Goal: Information Seeking & Learning: Compare options

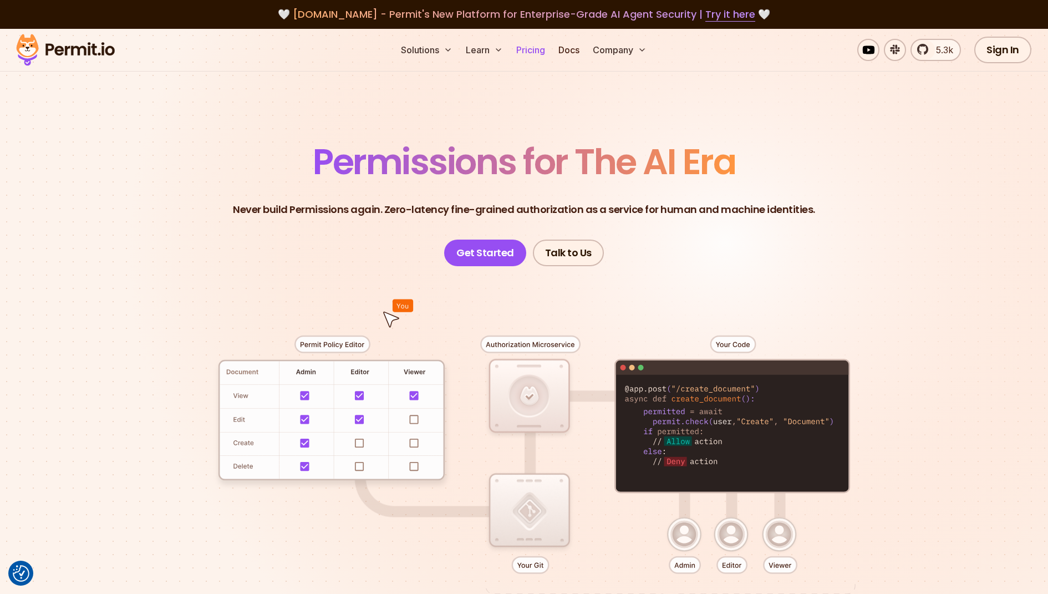
click at [532, 45] on link "Pricing" at bounding box center [531, 50] width 38 height 22
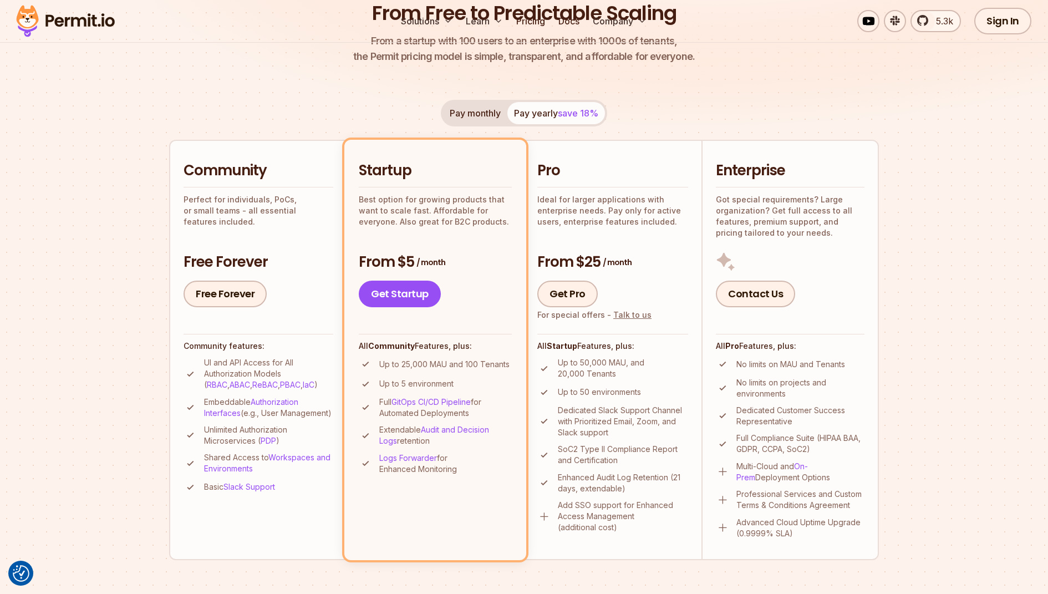
scroll to position [180, 0]
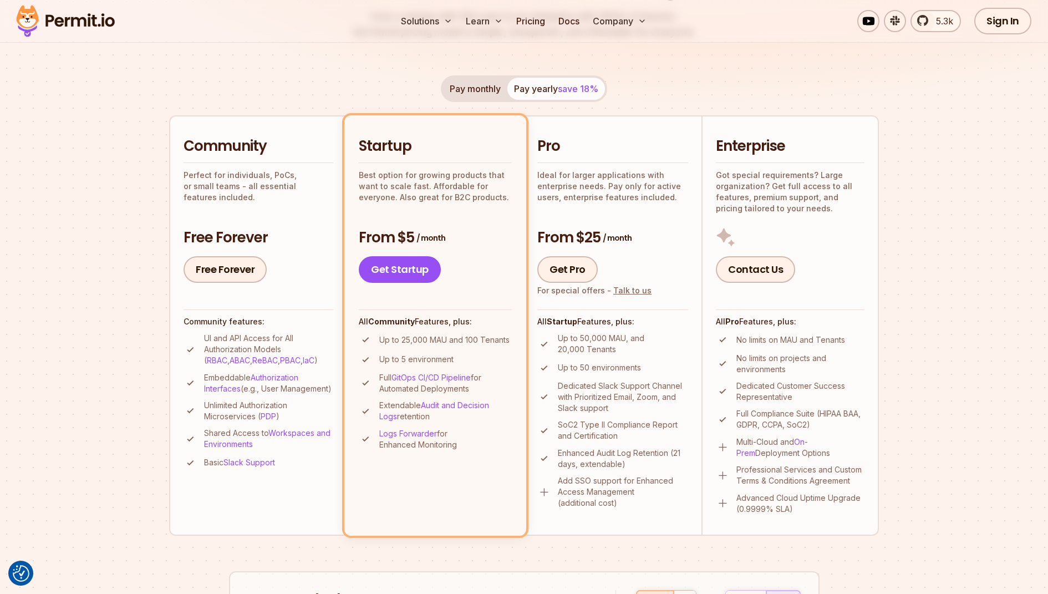
click at [271, 34] on div "Solutions Learn Pricing Docs Company 5.3k Sign In Start Now" at bounding box center [524, 21] width 1048 height 43
click at [480, 90] on button "Pay monthly" at bounding box center [475, 89] width 64 height 22
click at [570, 88] on span "save 18%" at bounding box center [578, 88] width 40 height 11
click at [477, 83] on button "Pay monthly" at bounding box center [475, 89] width 64 height 22
click at [547, 86] on button "Pay yearly save 18%" at bounding box center [556, 89] width 98 height 22
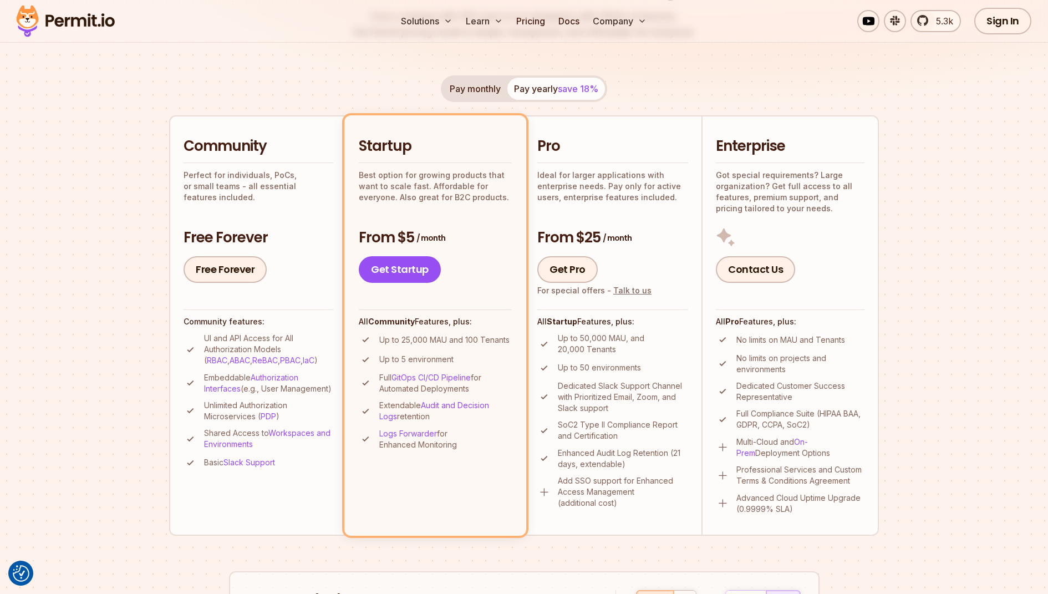
click at [468, 85] on button "Pay monthly" at bounding box center [475, 89] width 64 height 22
click at [595, 126] on li "Pro Ideal for larger applications with enterprise needs. Pay only for active us…" at bounding box center [612, 325] width 177 height 420
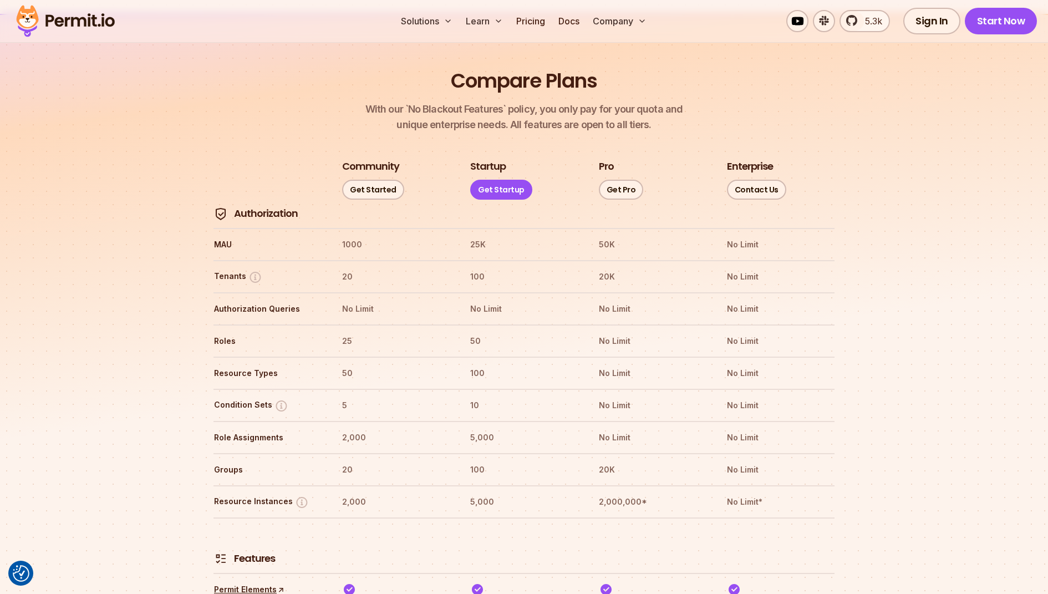
scroll to position [1185, 0]
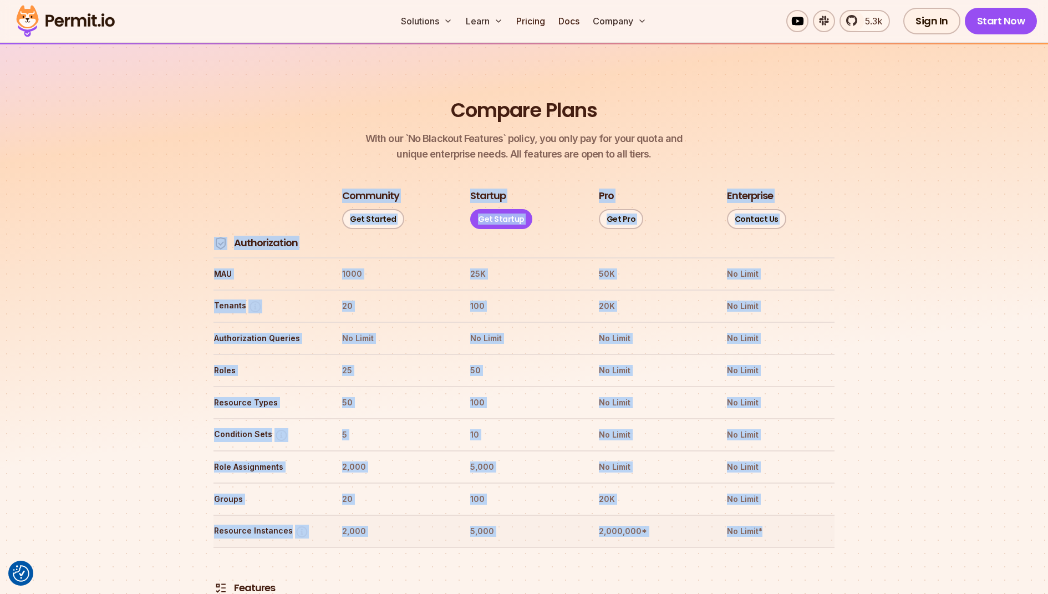
drag, startPoint x: 208, startPoint y: 195, endPoint x: 785, endPoint y: 501, distance: 652.9
copy table "Pricing plan comparison Community Get Started Startup Get Startup Pro Get Pro E…"
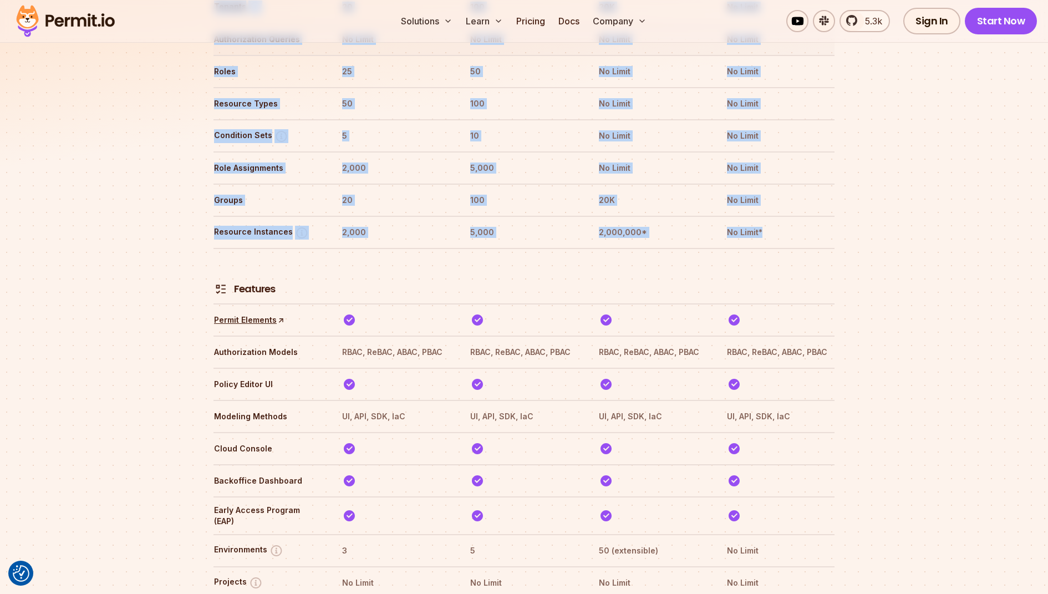
scroll to position [1522, 0]
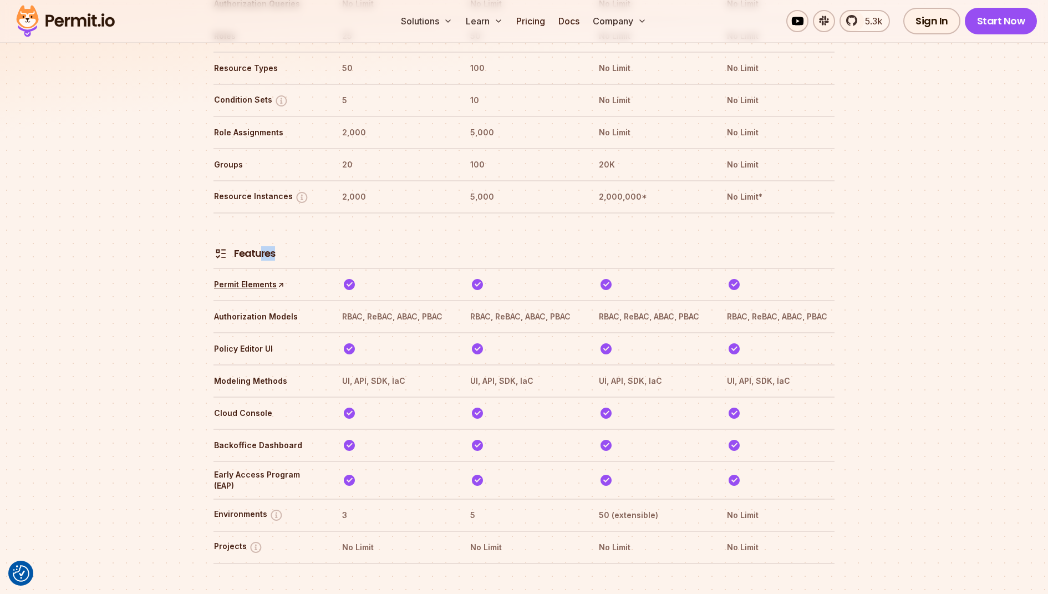
drag, startPoint x: 267, startPoint y: 222, endPoint x: 284, endPoint y: 229, distance: 19.4
click at [284, 229] on tr "Features" at bounding box center [523, 239] width 621 height 55
click at [294, 300] on tr "Authorization Models RBAC, ReBAC, ABAC, PBAC RBAC, ReBAC, ABAC, PBAC RBAC, ReBA…" at bounding box center [523, 316] width 621 height 32
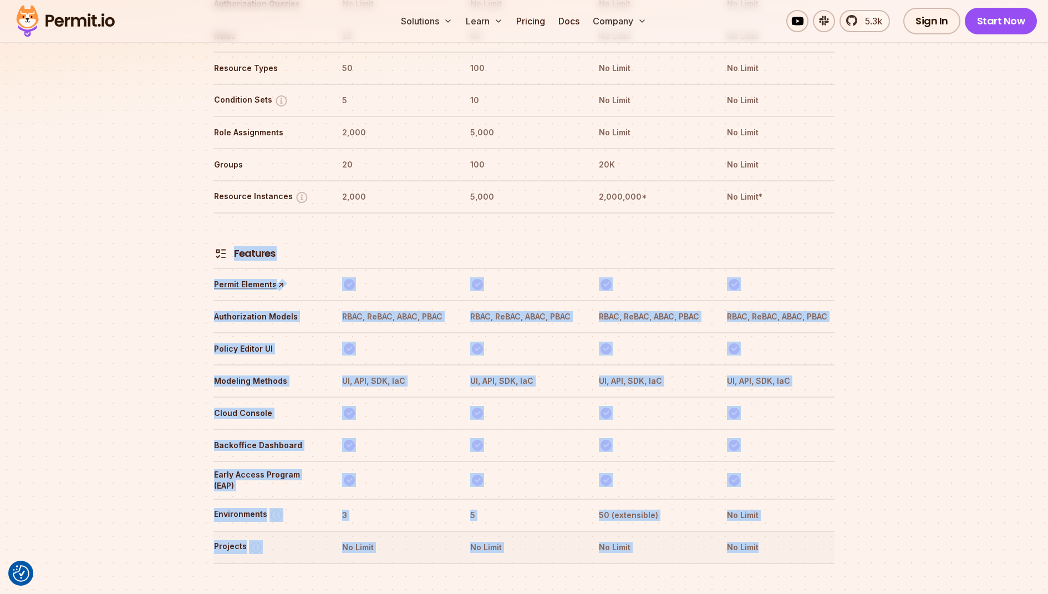
drag, startPoint x: 232, startPoint y: 206, endPoint x: 773, endPoint y: 514, distance: 622.3
copy tbody "Features Permit Elements ↑ Authorization Models RBAC, ReBAC, ABAC, PBAC RBAC, R…"
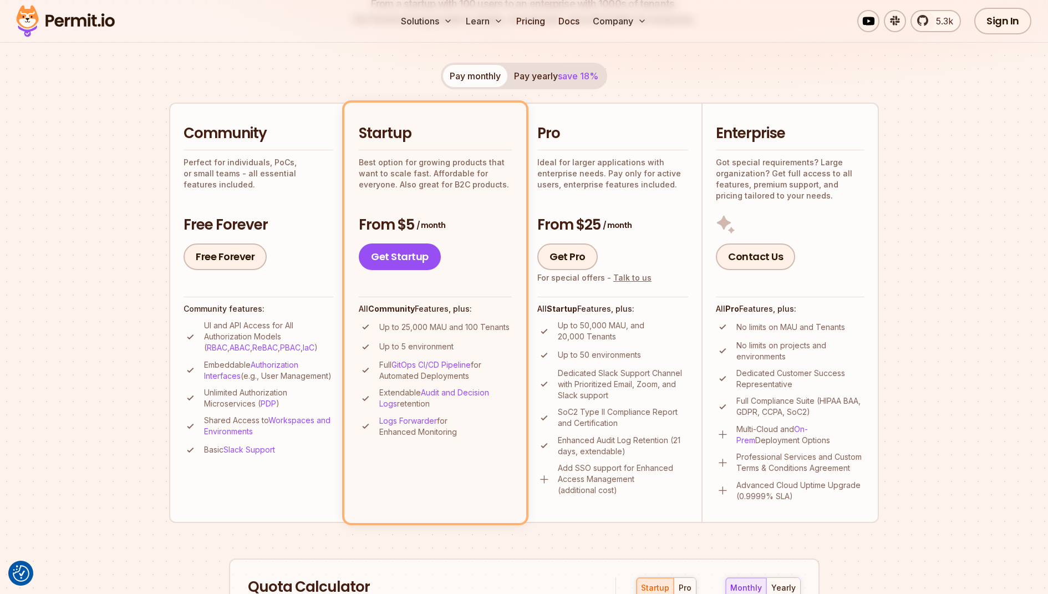
scroll to position [178, 0]
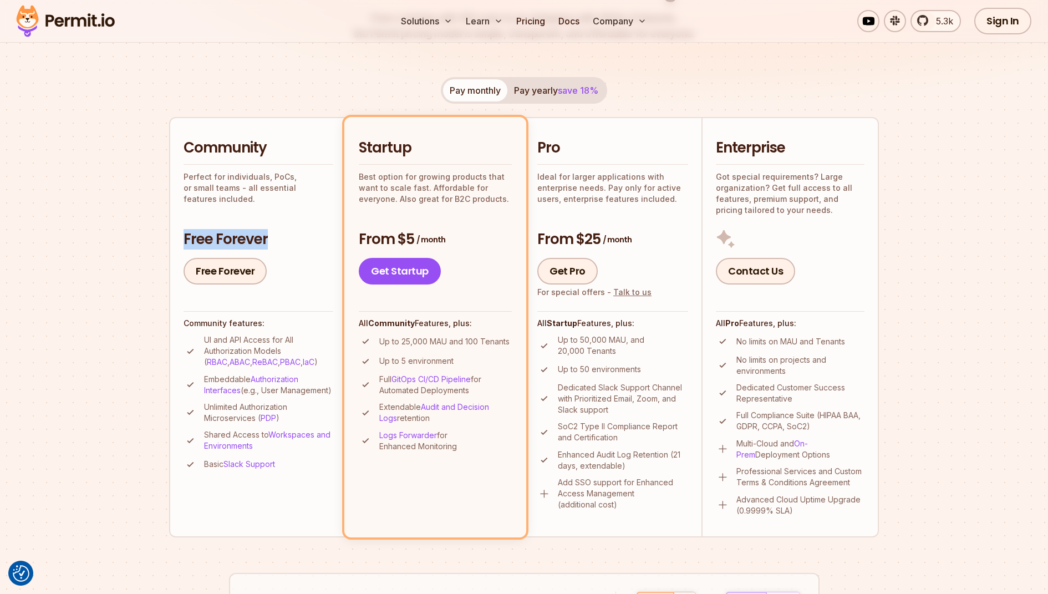
drag, startPoint x: 176, startPoint y: 237, endPoint x: 268, endPoint y: 240, distance: 92.6
click at [268, 240] on li "Community Perfect for individuals, PoCs, or small teams - all essential feature…" at bounding box center [257, 327] width 177 height 420
copy h3 "Free Forever"
drag, startPoint x: 354, startPoint y: 240, endPoint x: 453, endPoint y: 243, distance: 99.3
click at [453, 243] on li "Startup Best option for growing products that want to scale fast. Affordable fo…" at bounding box center [435, 327] width 182 height 420
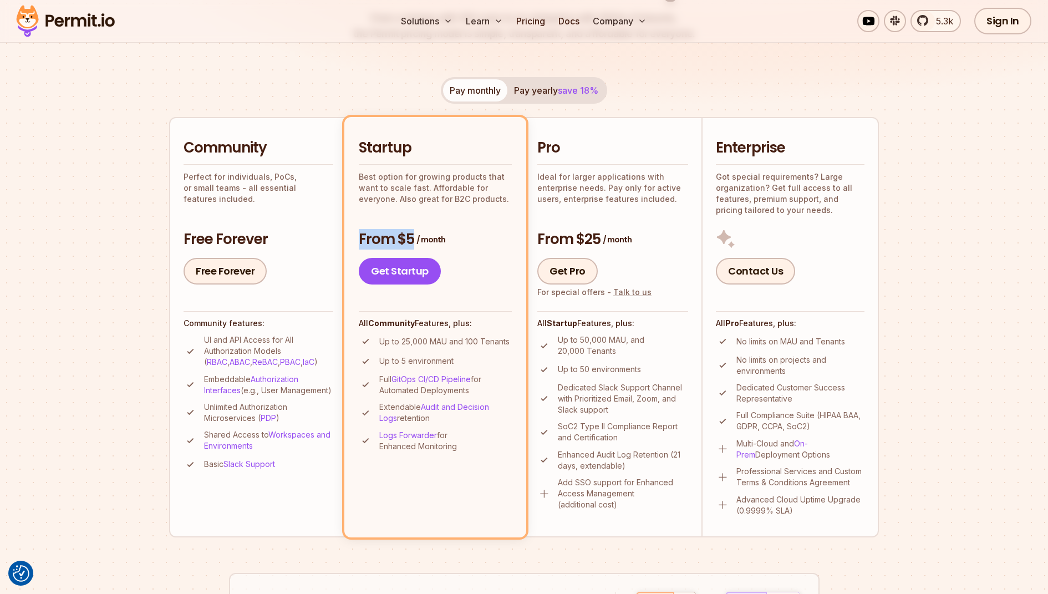
click at [397, 237] on h3 "From $5 / month" at bounding box center [435, 239] width 153 height 20
click at [355, 241] on li "Startup Best option for growing products that want to scale fast. Affordable fo…" at bounding box center [435, 327] width 182 height 420
drag, startPoint x: 359, startPoint y: 238, endPoint x: 442, endPoint y: 238, distance: 83.1
click at [442, 238] on h3 "From $5 / month" at bounding box center [435, 239] width 153 height 20
copy h3 "From $5 / month"
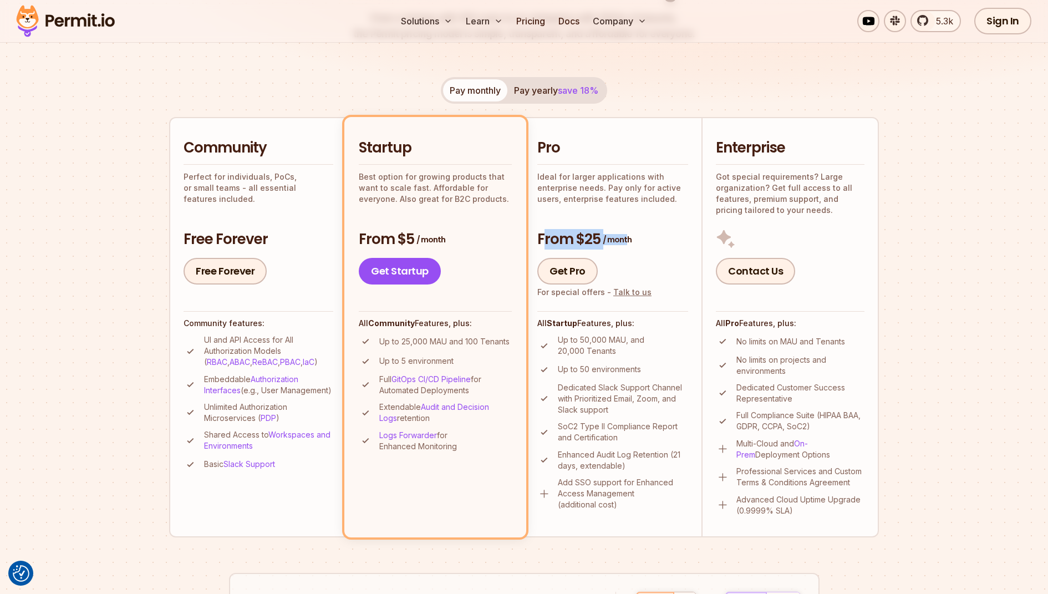
drag, startPoint x: 542, startPoint y: 233, endPoint x: 625, endPoint y: 233, distance: 83.1
click at [625, 233] on h3 "From $25 / month" at bounding box center [612, 239] width 151 height 20
click at [634, 236] on h3 "From $25 / month" at bounding box center [612, 239] width 151 height 20
drag, startPoint x: 634, startPoint y: 236, endPoint x: 560, endPoint y: 236, distance: 73.7
click at [560, 236] on h3 "From $25 / month" at bounding box center [612, 239] width 151 height 20
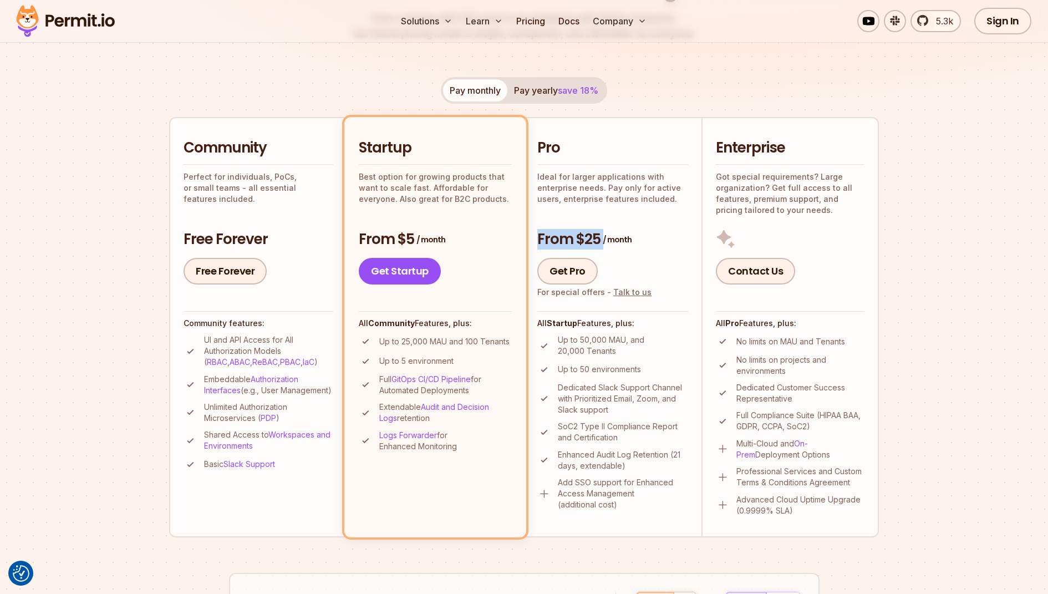
click at [586, 236] on h3 "From $25 / month" at bounding box center [612, 239] width 151 height 20
drag, startPoint x: 538, startPoint y: 239, endPoint x: 630, endPoint y: 238, distance: 92.0
click at [630, 238] on h3 "From $25 / month" at bounding box center [612, 239] width 151 height 20
copy h3 "From $25 / month"
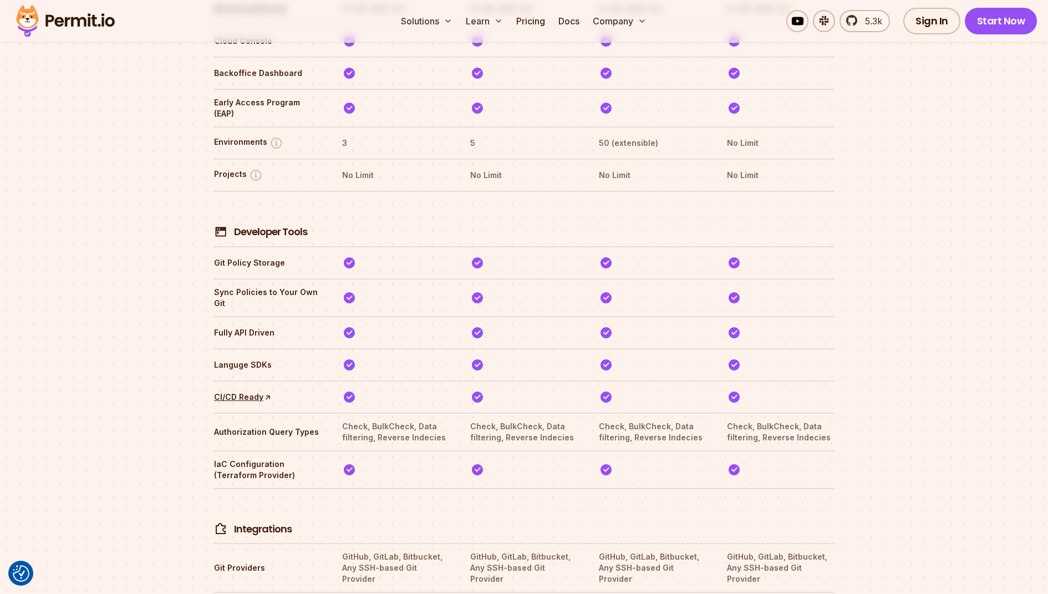
scroll to position [1925, 0]
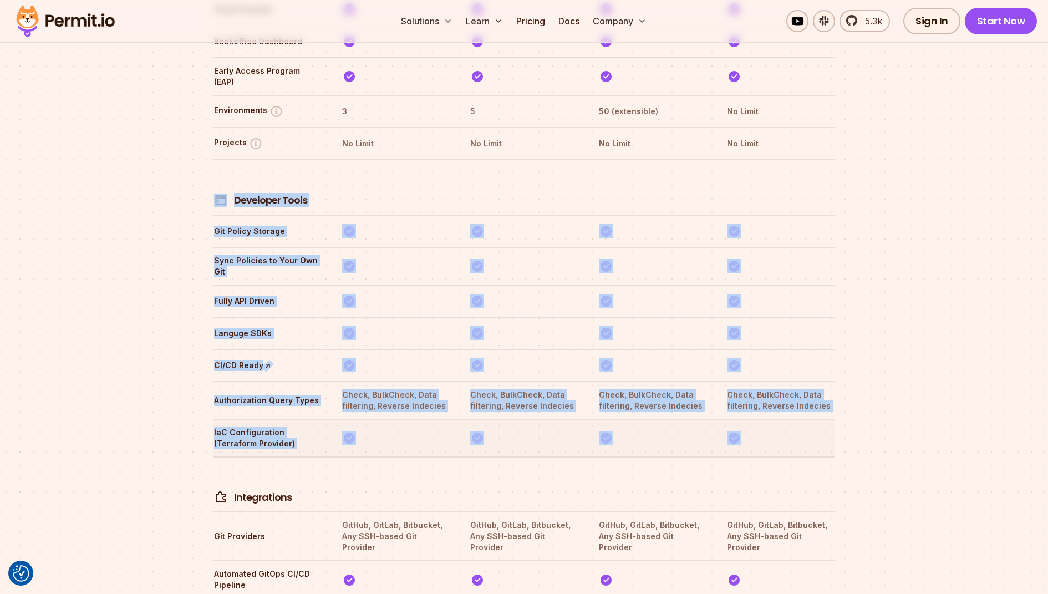
drag, startPoint x: 220, startPoint y: 145, endPoint x: 759, endPoint y: 399, distance: 595.3
copy tbody "Developer Tools Git Policy Storage Sync Policies to Your Own Git Fully API Driv…"
click at [300, 464] on th "Integrations" at bounding box center [267, 484] width 108 height 41
drag, startPoint x: 214, startPoint y: 149, endPoint x: 312, endPoint y: 404, distance: 272.7
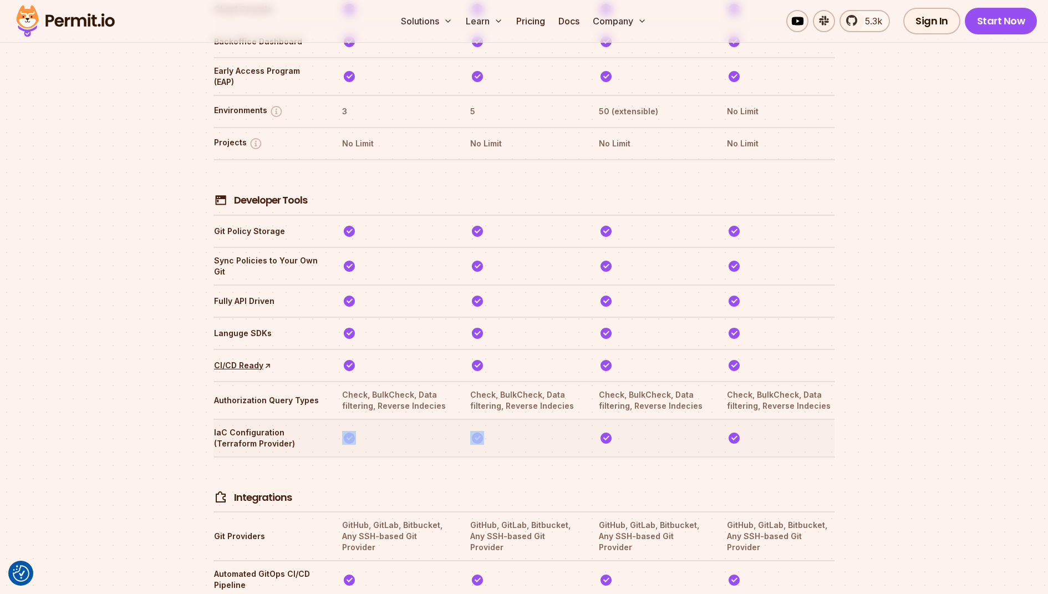
drag, startPoint x: 312, startPoint y: 404, endPoint x: 578, endPoint y: 389, distance: 266.5
click at [578, 418] on tr "IaC Configuration (Terraform Provider)" at bounding box center [523, 437] width 621 height 38
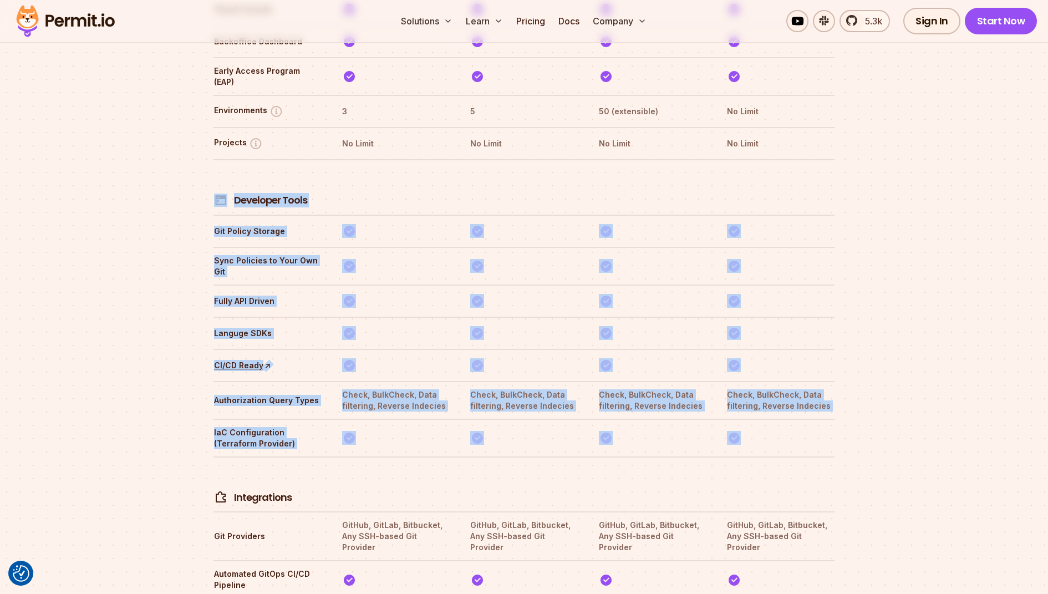
drag, startPoint x: 799, startPoint y: 397, endPoint x: 216, endPoint y: 155, distance: 630.9
copy tbody "Developer Tools Git Policy Storage Sync Policies to Your Own Git Fully API Driv…"
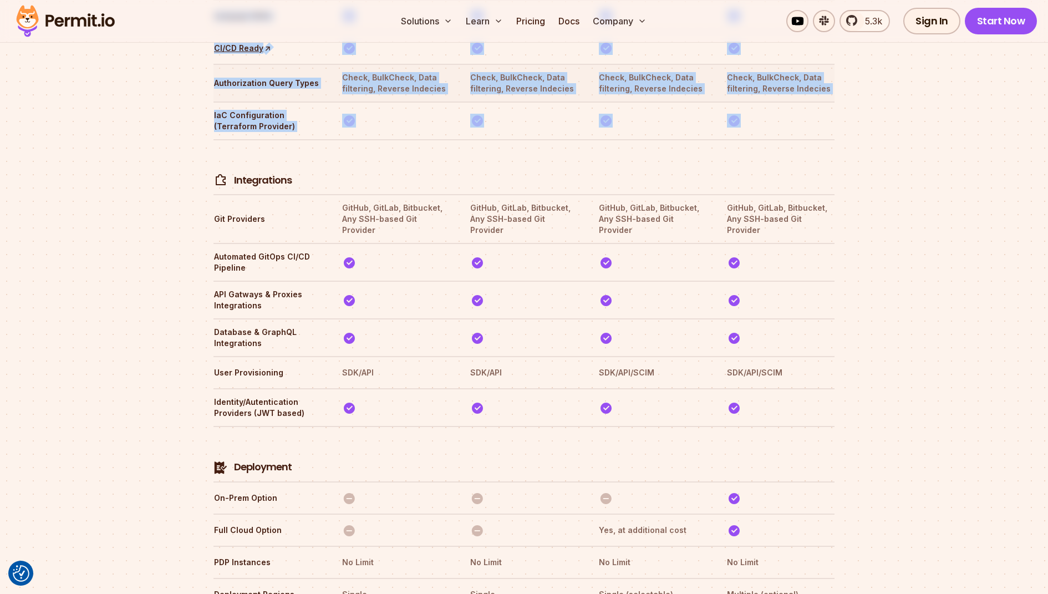
scroll to position [2248, 0]
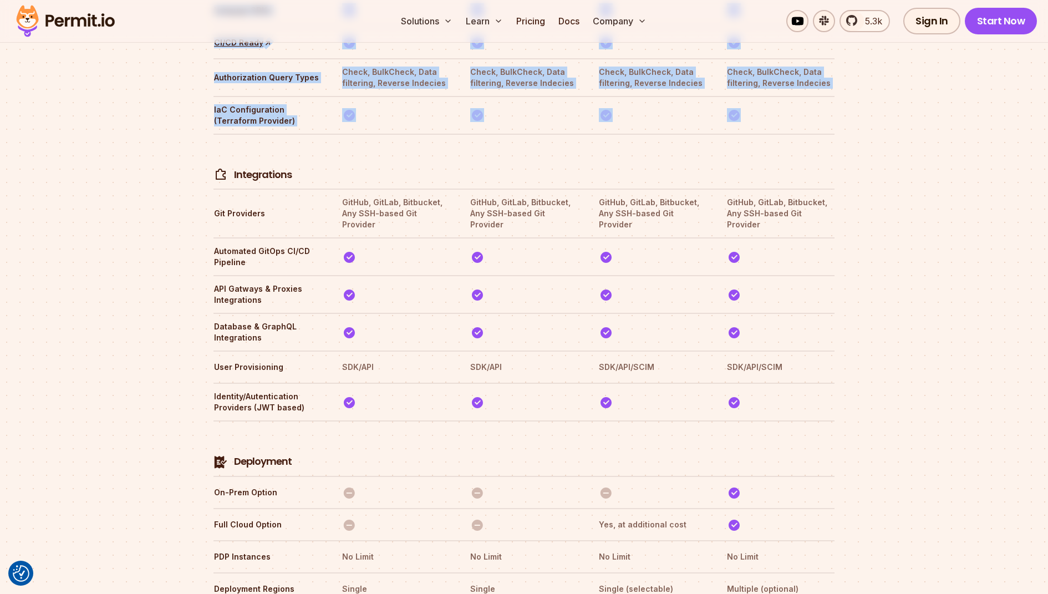
click at [874, 183] on section "Compare Plans With our `No Blackout Features` policy, you only pay for your quo…" at bounding box center [524, 480] width 1048 height 2999
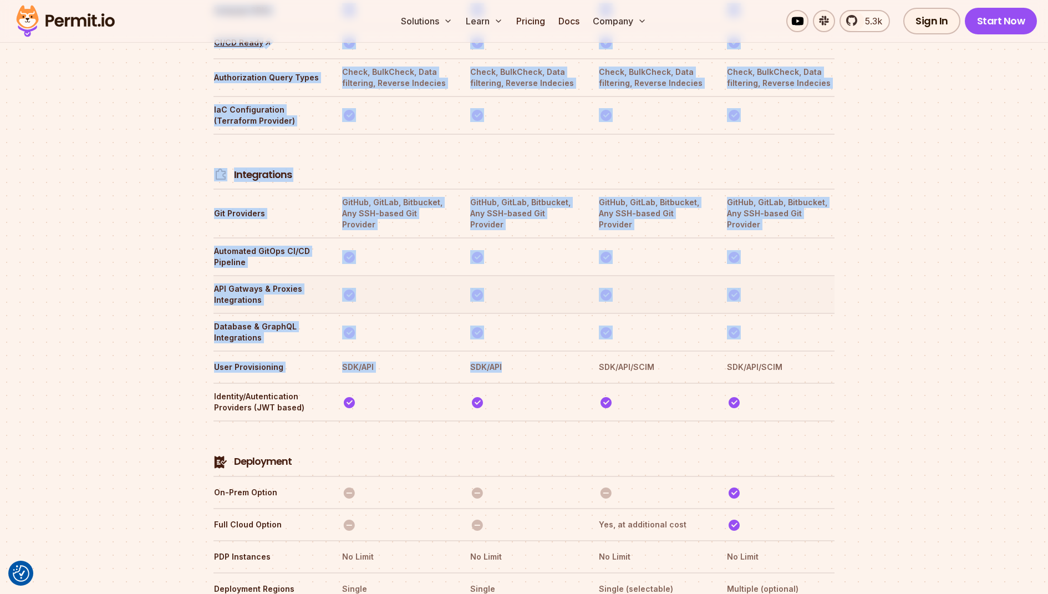
drag, startPoint x: 208, startPoint y: 129, endPoint x: 452, endPoint y: 234, distance: 266.4
click at [514, 290] on div "Compare Plans With our `No Blackout Features` policy, you only pay for your quo…" at bounding box center [524, 480] width 639 height 2999
click at [371, 141] on th at bounding box center [395, 161] width 108 height 41
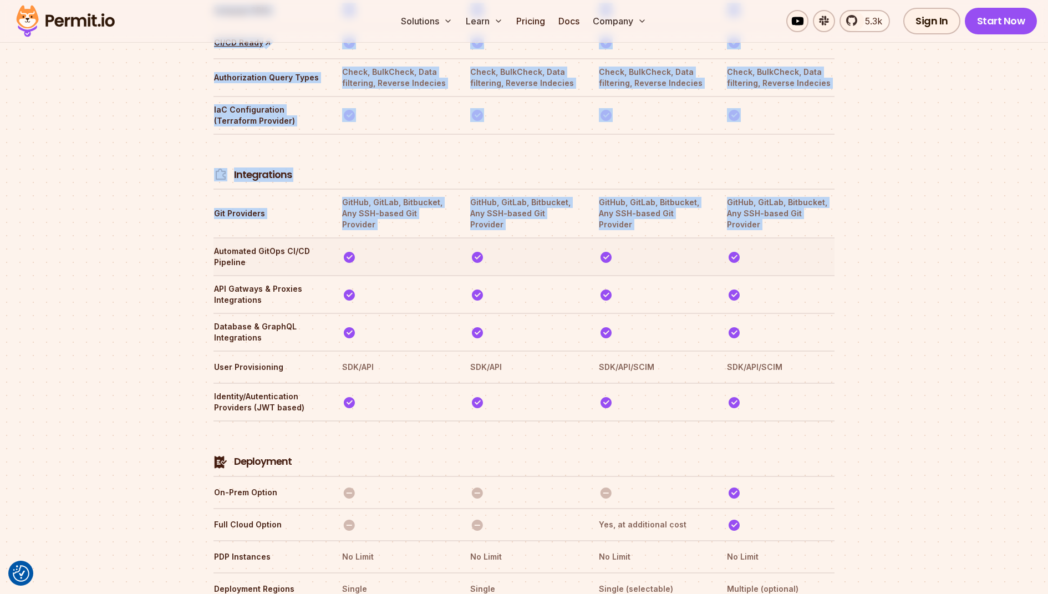
drag, startPoint x: 221, startPoint y: 124, endPoint x: 303, endPoint y: 186, distance: 103.3
click at [303, 186] on div "Compare Plans With our `No Blackout Features` policy, you only pay for your quo…" at bounding box center [524, 480] width 639 height 2999
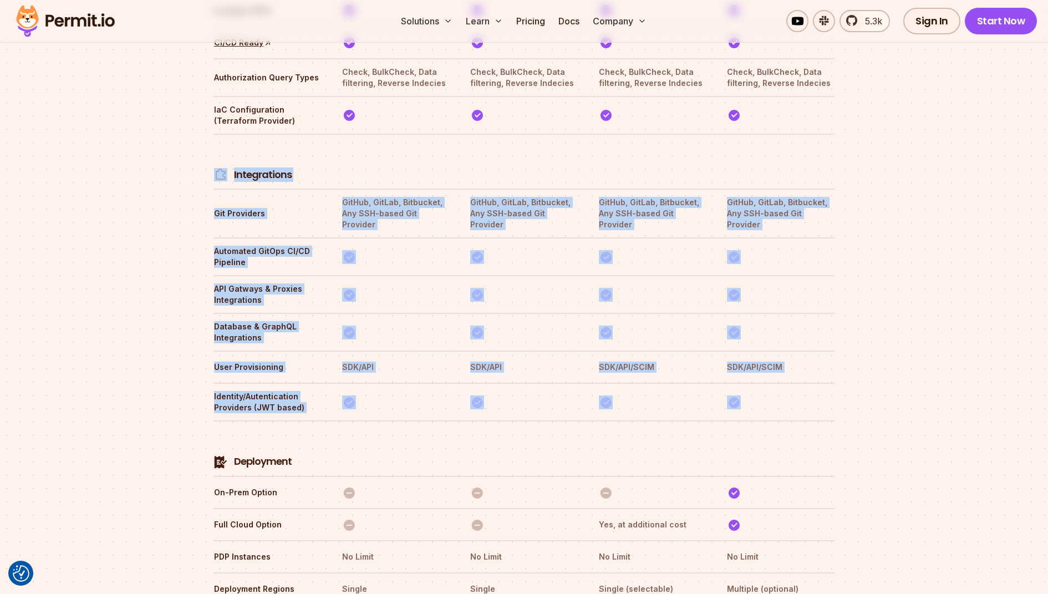
drag, startPoint x: 766, startPoint y: 354, endPoint x: 214, endPoint y: 132, distance: 594.9
click at [214, 132] on tbody "Authorization MAU 1000 25K 50K No Limit Tenants 20 100 20K No Limit Authorizati…" at bounding box center [523, 547] width 621 height 2757
copy tbody "Integrations Git Providers GitHub, GitLab, Bitbucket, Any SSH-based Git Provide…"
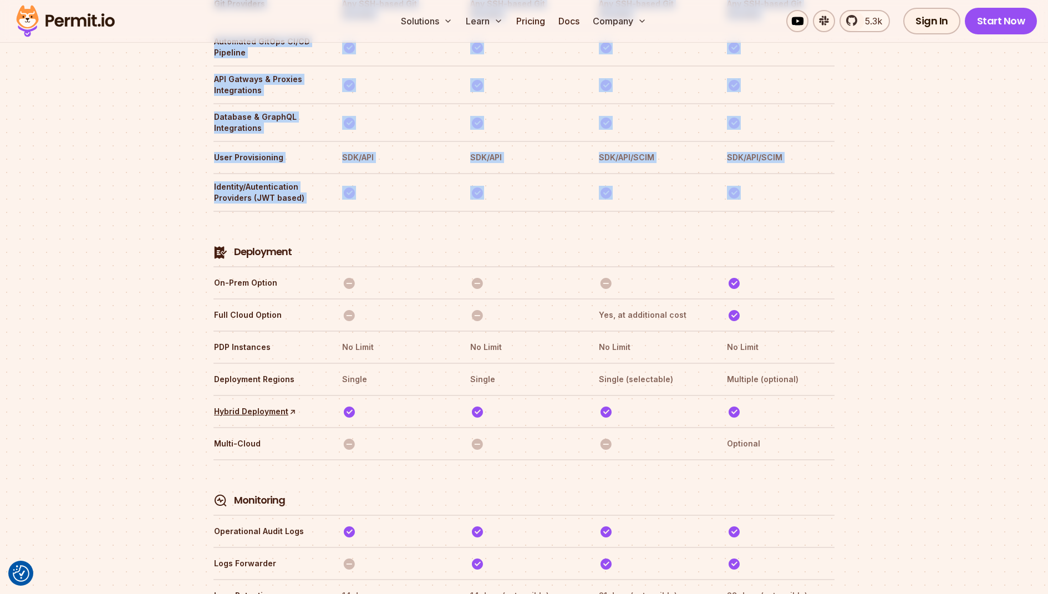
scroll to position [2465, 0]
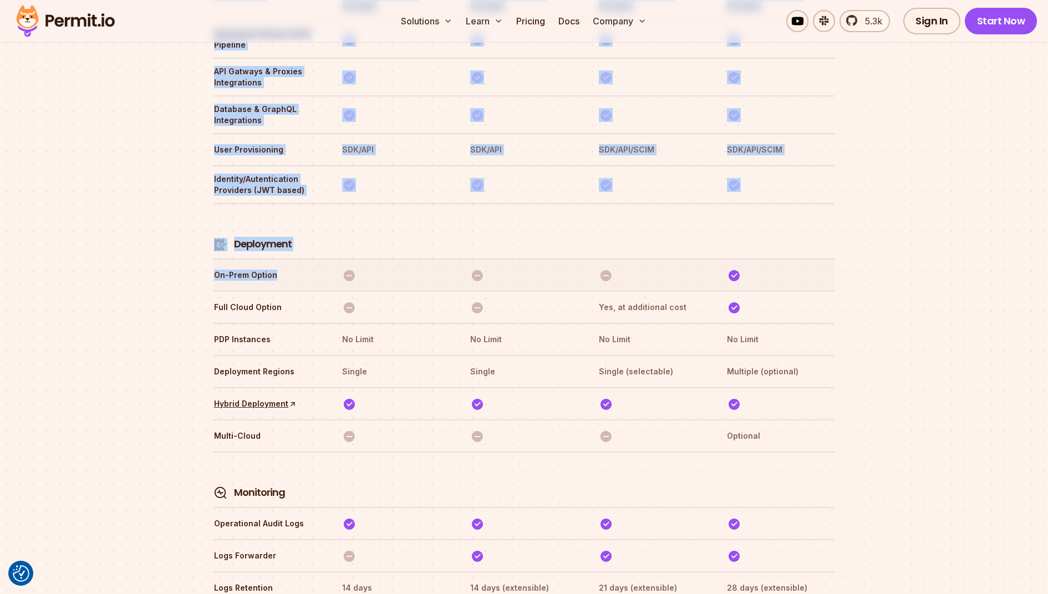
drag, startPoint x: 206, startPoint y: 182, endPoint x: 329, endPoint y: 225, distance: 130.2
click at [329, 225] on div "Compare Plans With our `No Blackout Features` policy, you only pay for your quo…" at bounding box center [524, 262] width 639 height 2999
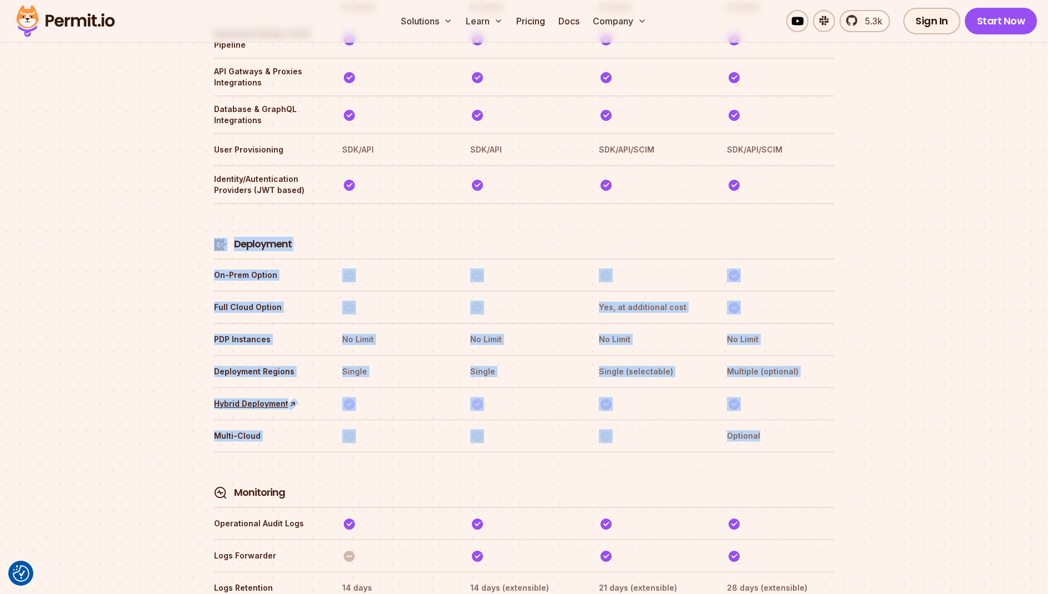
drag, startPoint x: 790, startPoint y: 385, endPoint x: 223, endPoint y: 193, distance: 598.4
click at [223, 193] on tbody "Authorization MAU 1000 25K 50K No Limit Tenants 20 100 20K No Limit Authorizati…" at bounding box center [523, 330] width 621 height 2757
copy tbody "Deployment On-Prem Option Full Cloud Option Yes, at additional cost PDP Instanc…"
click at [895, 284] on section "Compare Plans With our `No Blackout Features` policy, you only pay for your quo…" at bounding box center [524, 262] width 1048 height 2999
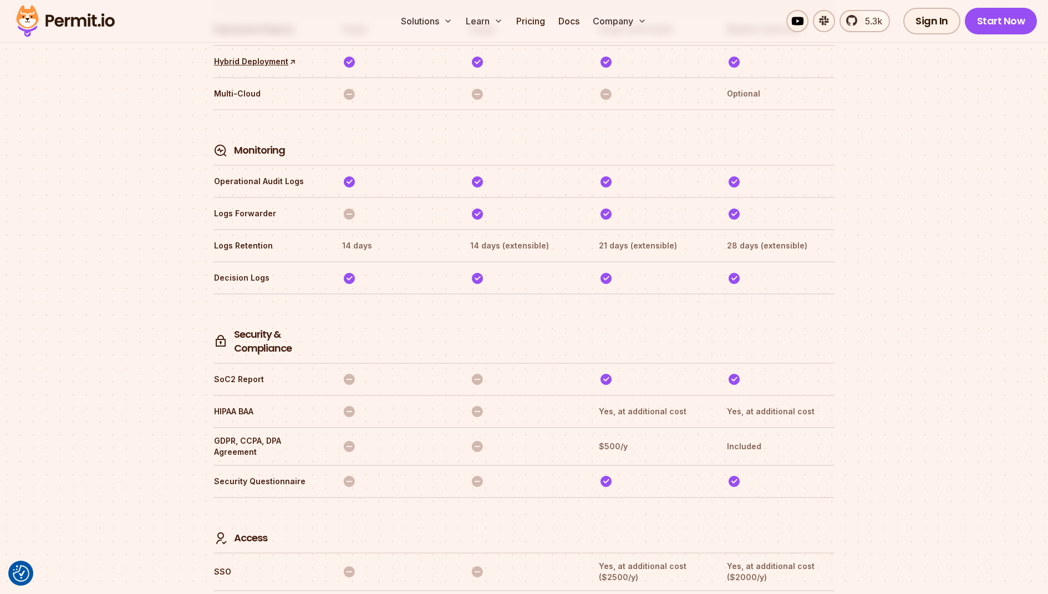
scroll to position [2804, 0]
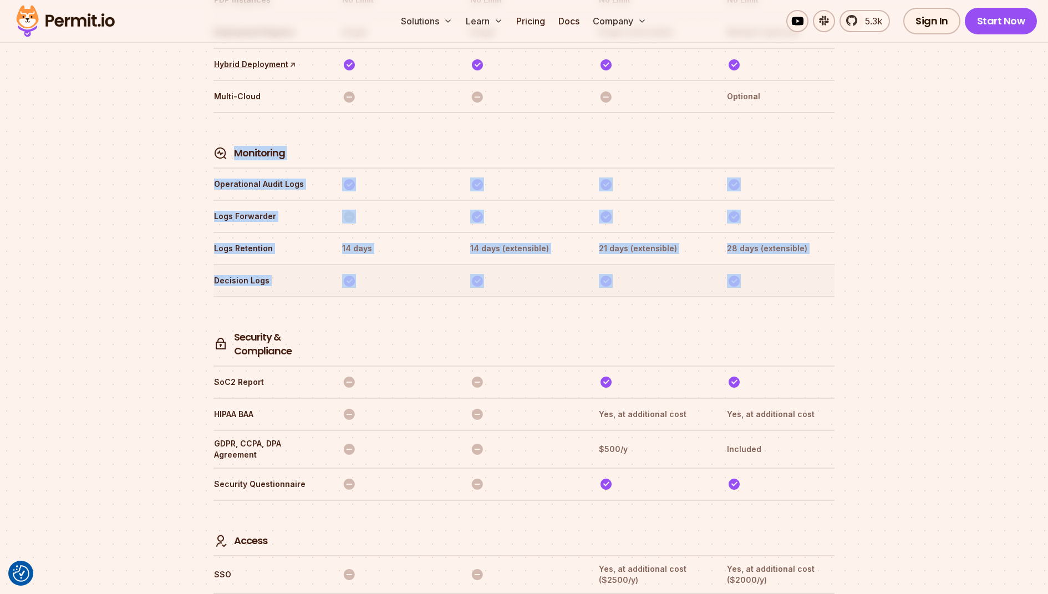
drag, startPoint x: 234, startPoint y: 95, endPoint x: 767, endPoint y: 220, distance: 547.1
copy tbody "Monitoring Operational Audit Logs Logs Forwarder Logs Retention 14 days 14 days…"
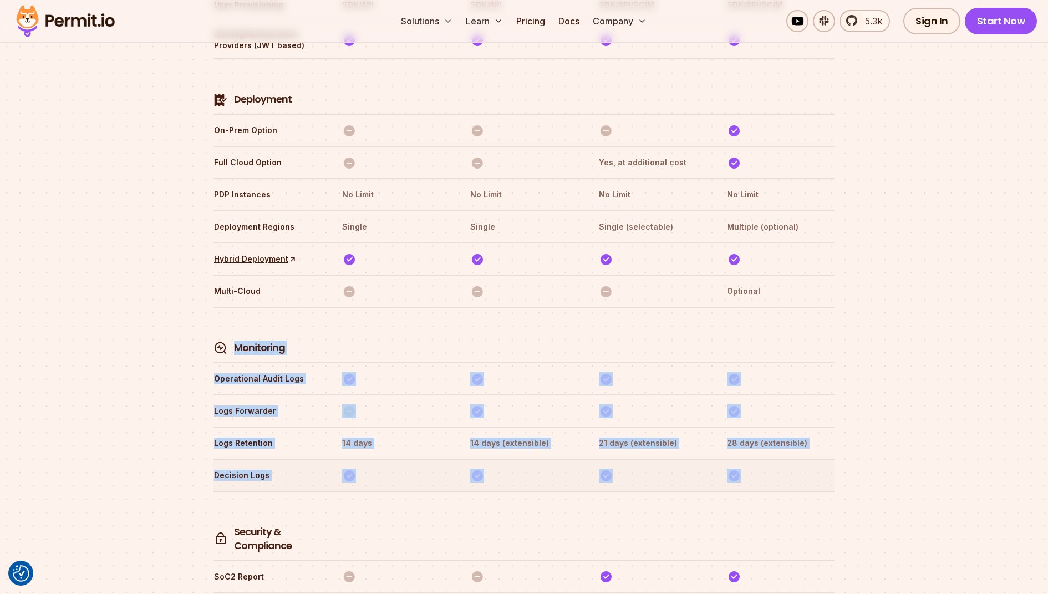
scroll to position [2611, 0]
click at [402, 313] on th at bounding box center [395, 333] width 108 height 41
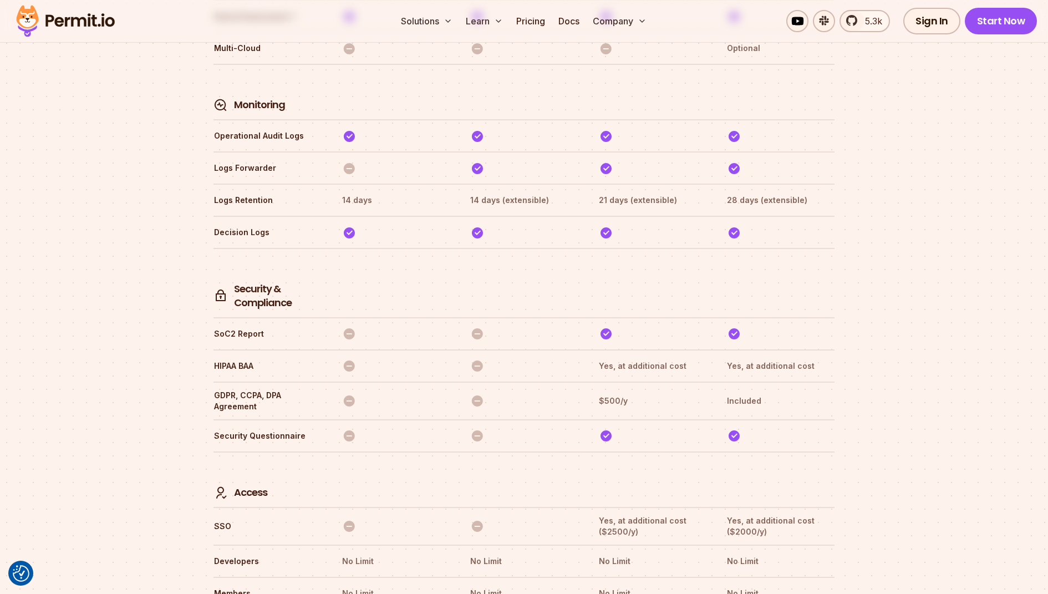
scroll to position [2867, 0]
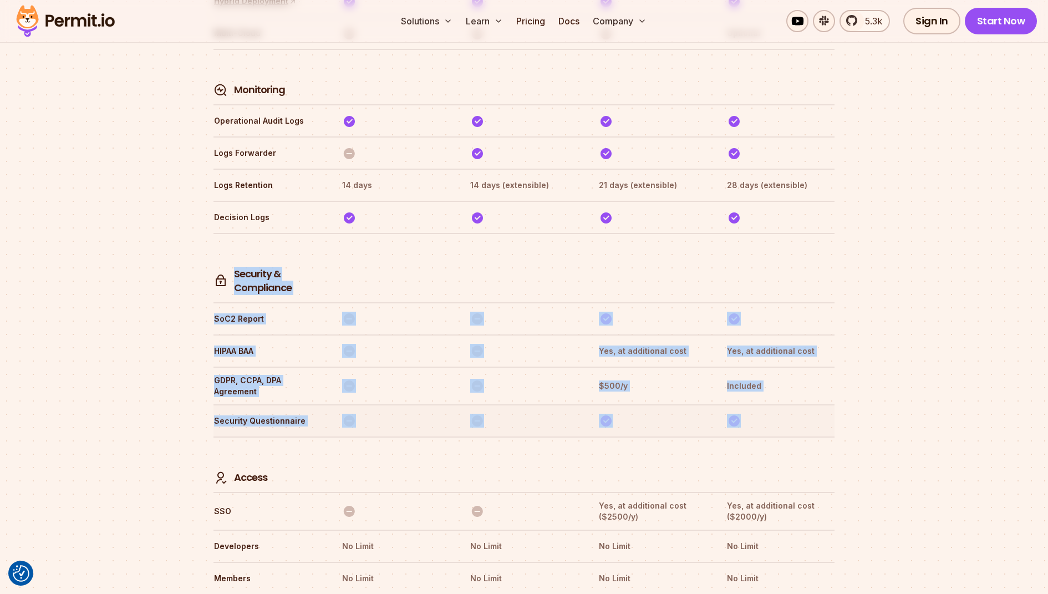
drag, startPoint x: 231, startPoint y: 214, endPoint x: 766, endPoint y: 369, distance: 556.9
click at [662, 436] on tr "Access" at bounding box center [523, 463] width 621 height 55
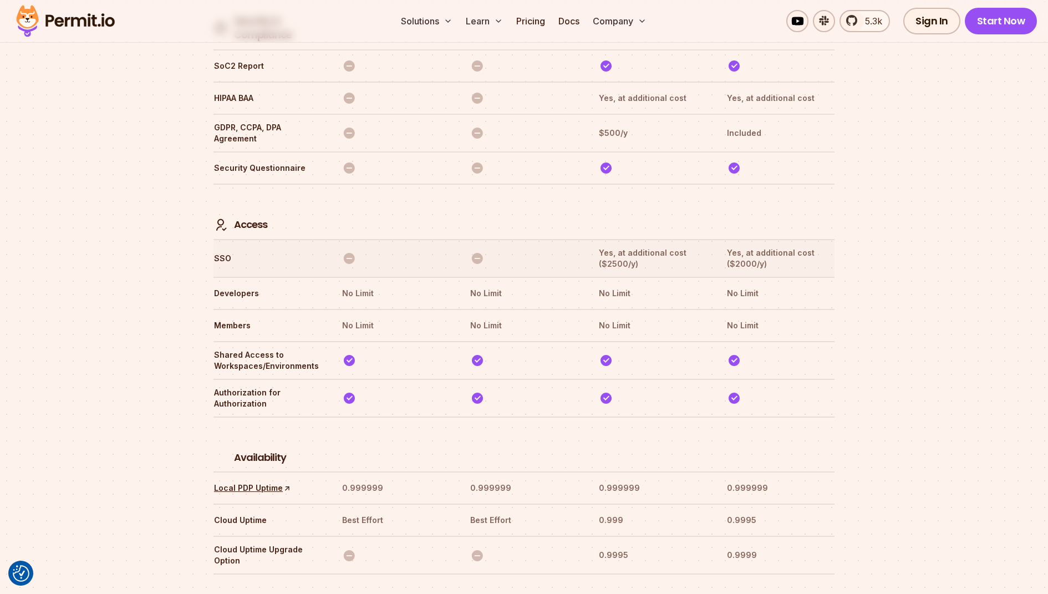
scroll to position [3112, 0]
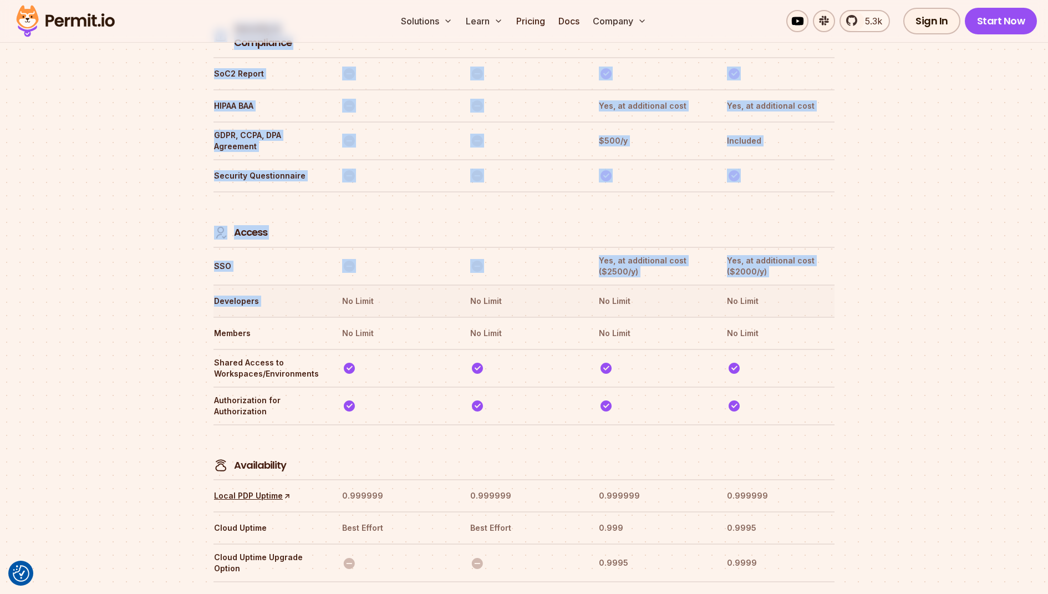
drag, startPoint x: 212, startPoint y: 168, endPoint x: 348, endPoint y: 230, distance: 148.8
click at [790, 394] on th at bounding box center [780, 405] width 108 height 23
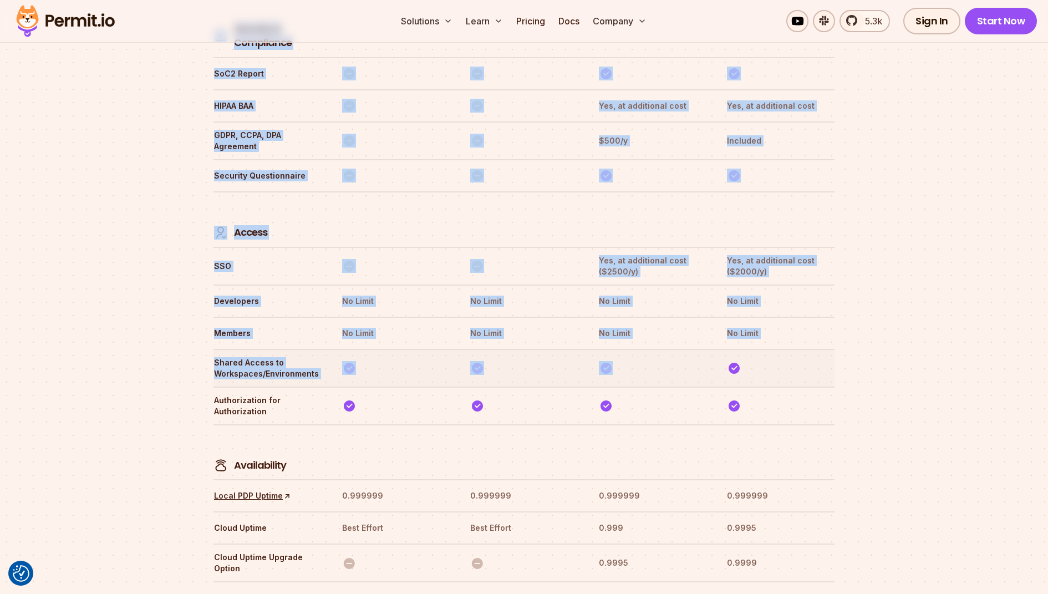
drag, startPoint x: 855, startPoint y: 380, endPoint x: 664, endPoint y: 325, distance: 198.4
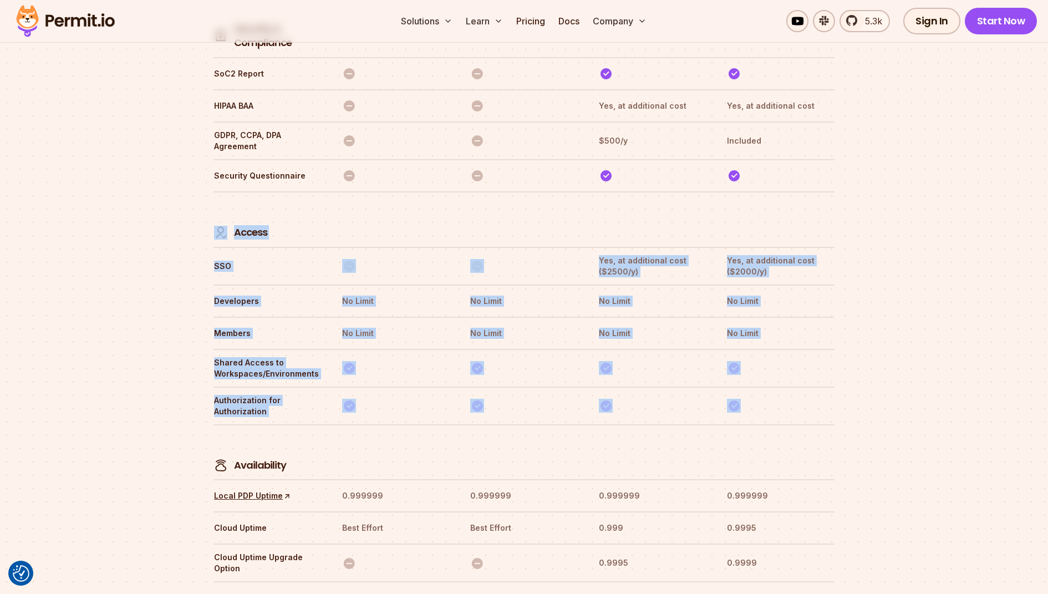
drag, startPoint x: 791, startPoint y: 359, endPoint x: 220, endPoint y: 182, distance: 597.7
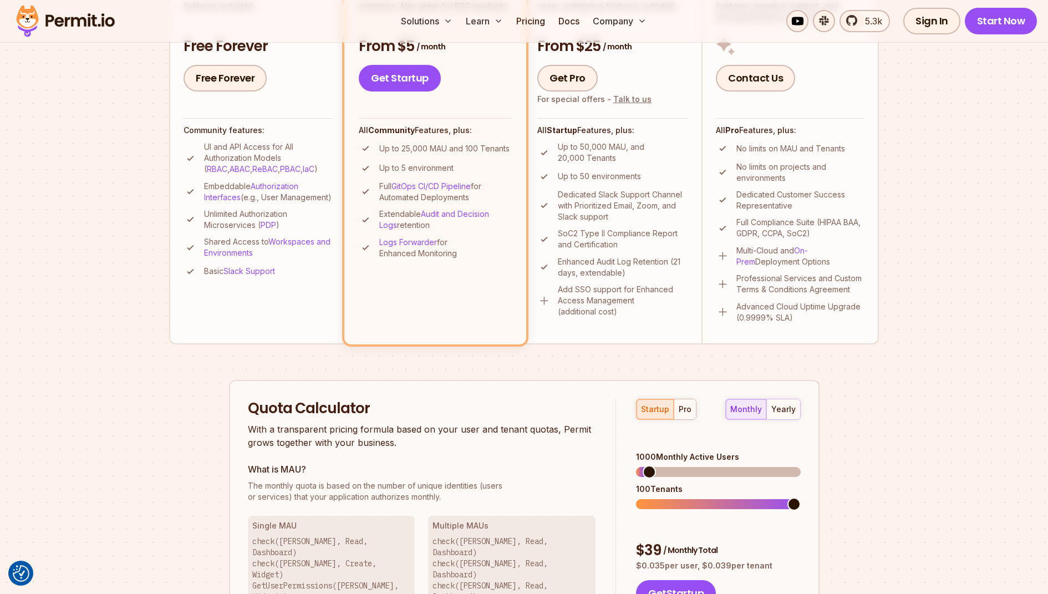
scroll to position [367, 0]
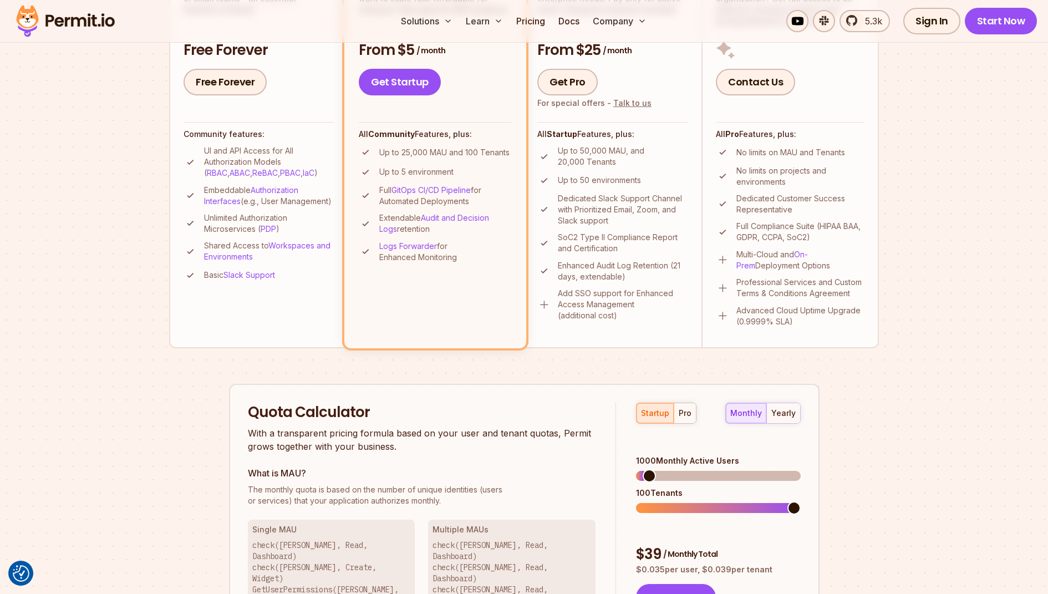
click at [944, 193] on section "Permit Pricing From Free to Predictable Scaling From a startup with 100 users t…" at bounding box center [524, 260] width 1048 height 1199
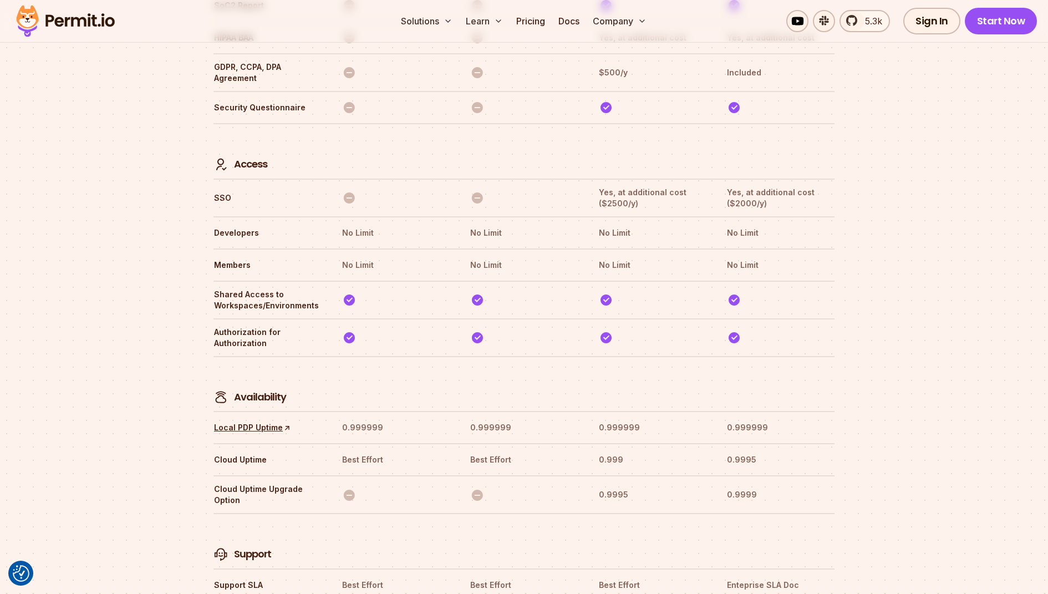
scroll to position [3179, 0]
